Goal: Information Seeking & Learning: Understand process/instructions

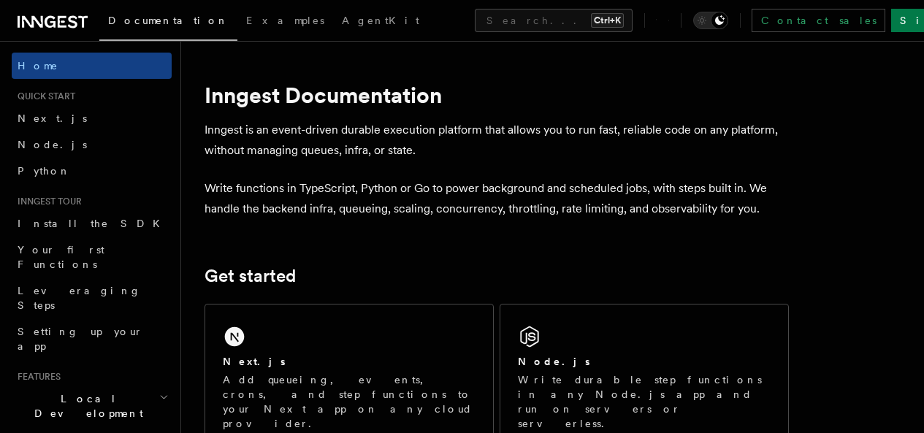
scroll to position [219, 0]
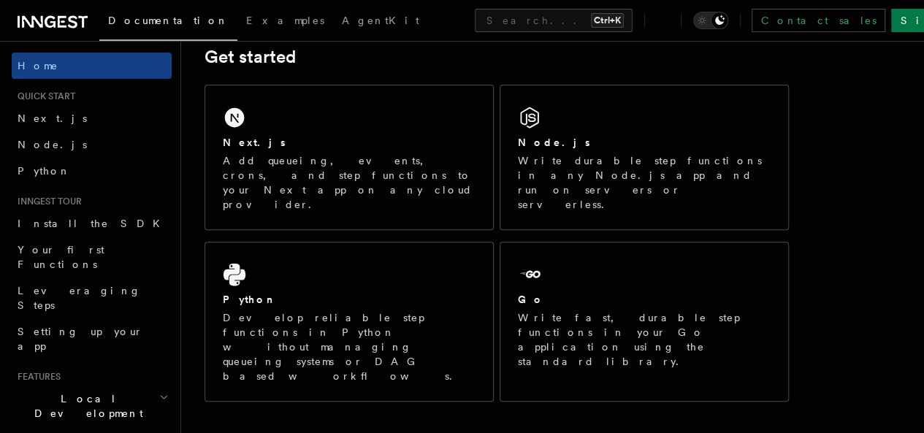
click at [405, 150] on div "Next.js Add queueing, events, crons, and step functions to your Next app on any…" at bounding box center [349, 157] width 288 height 144
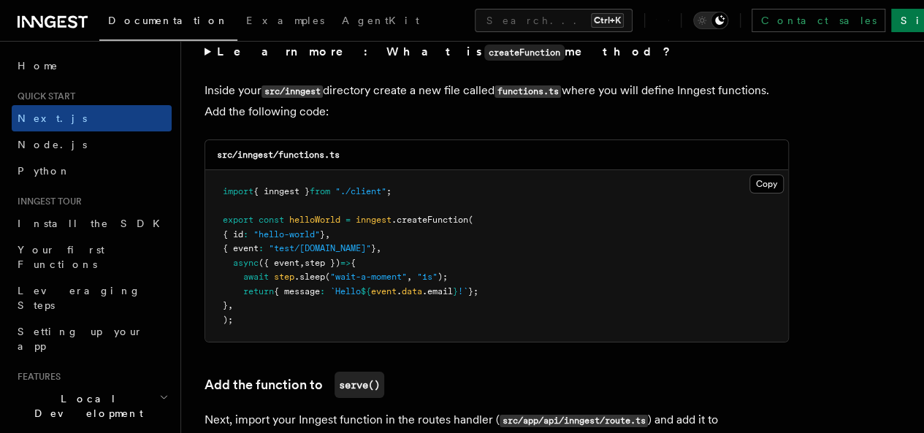
scroll to position [2497, 0]
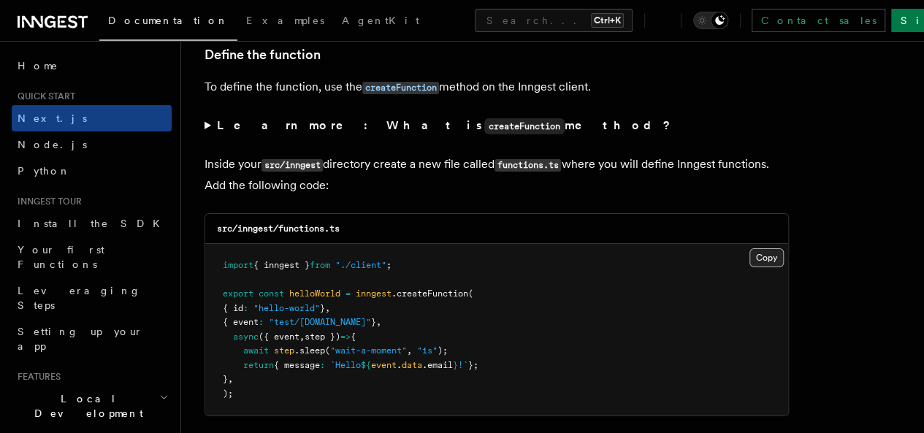
click at [749, 248] on button "Copy Copied" at bounding box center [766, 257] width 34 height 19
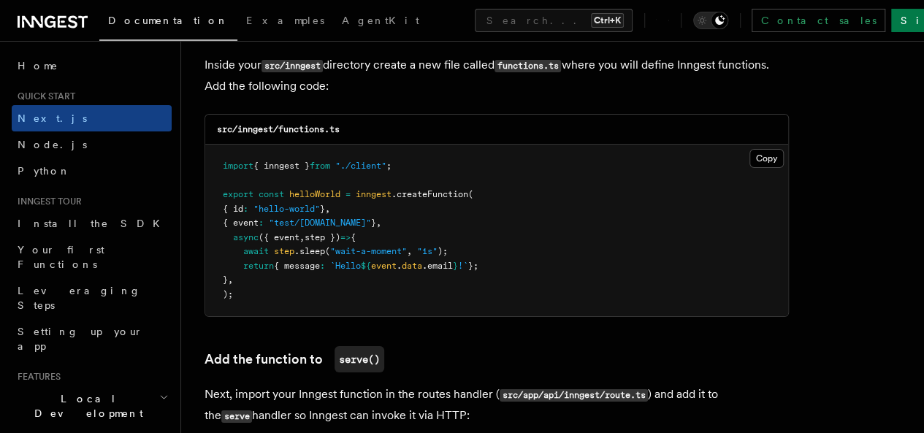
scroll to position [2862, 0]
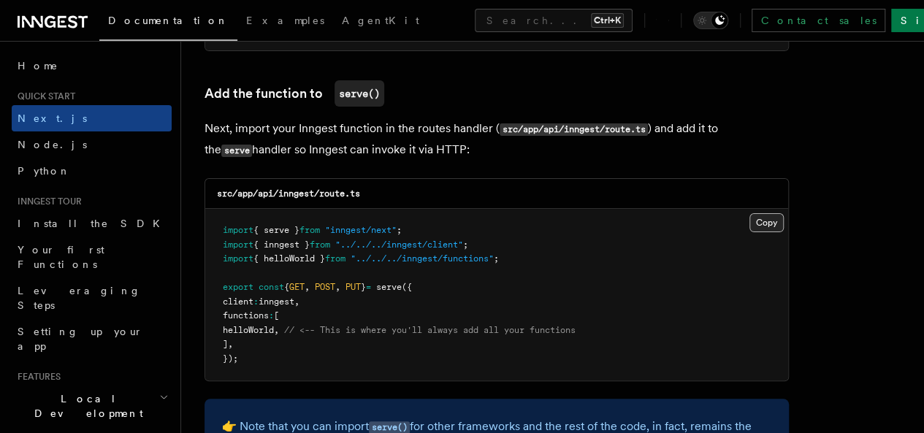
click at [749, 213] on button "Copy Copied" at bounding box center [766, 222] width 34 height 19
